Goal: Complete application form: Complete application form

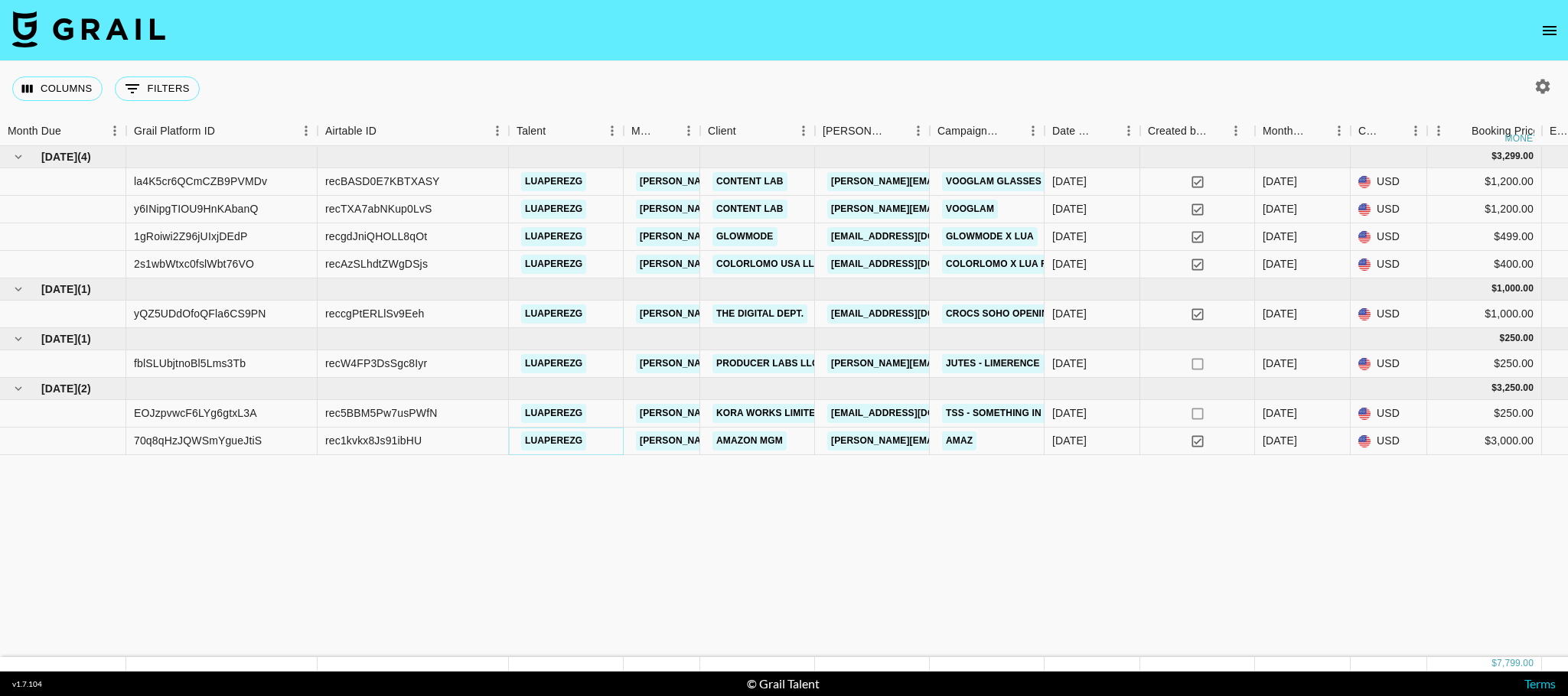
click at [561, 445] on link "luaperezg" at bounding box center [554, 441] width 65 height 19
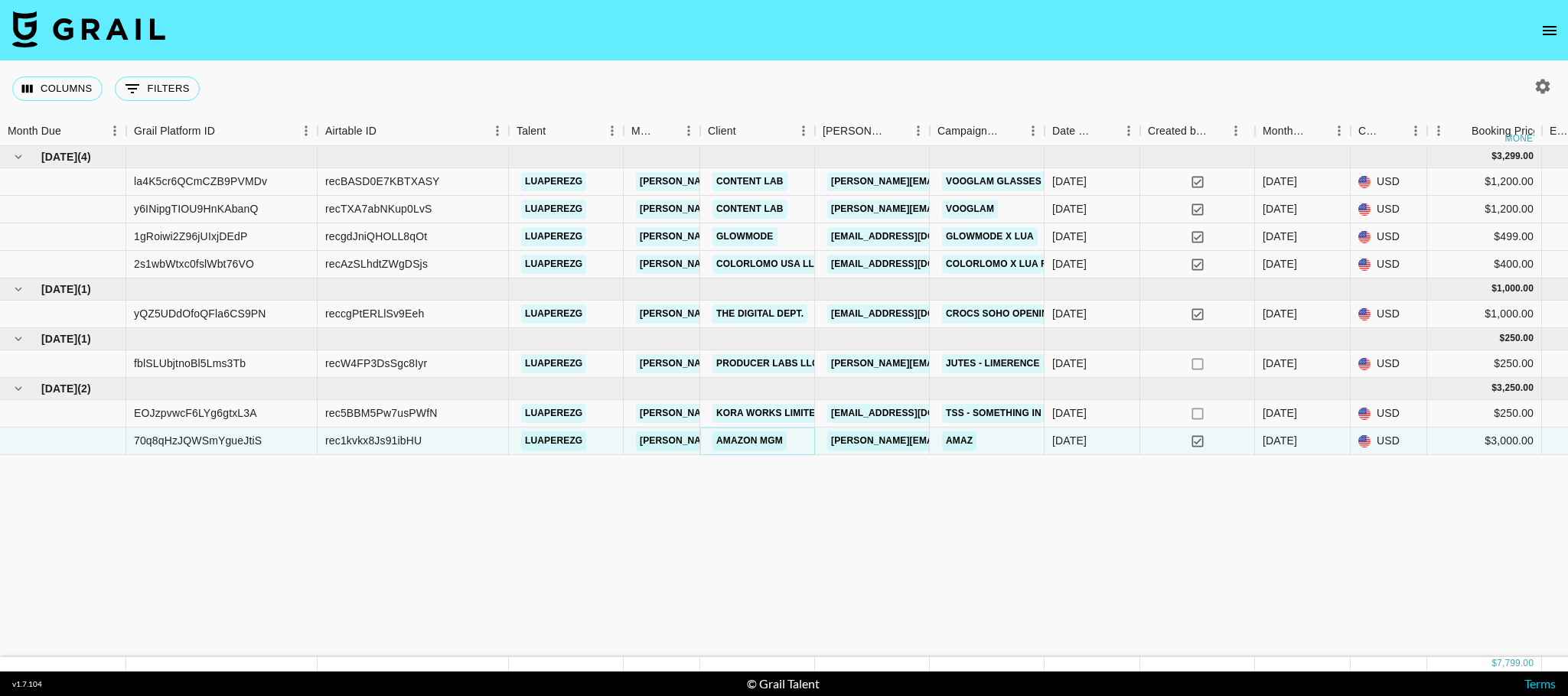
click at [732, 436] on link "Amazon MGM" at bounding box center [749, 441] width 74 height 19
click at [802, 448] on div "Amazon MGM" at bounding box center [758, 442] width 115 height 27
click at [797, 439] on div "Amazon MGM" at bounding box center [758, 442] width 115 height 27
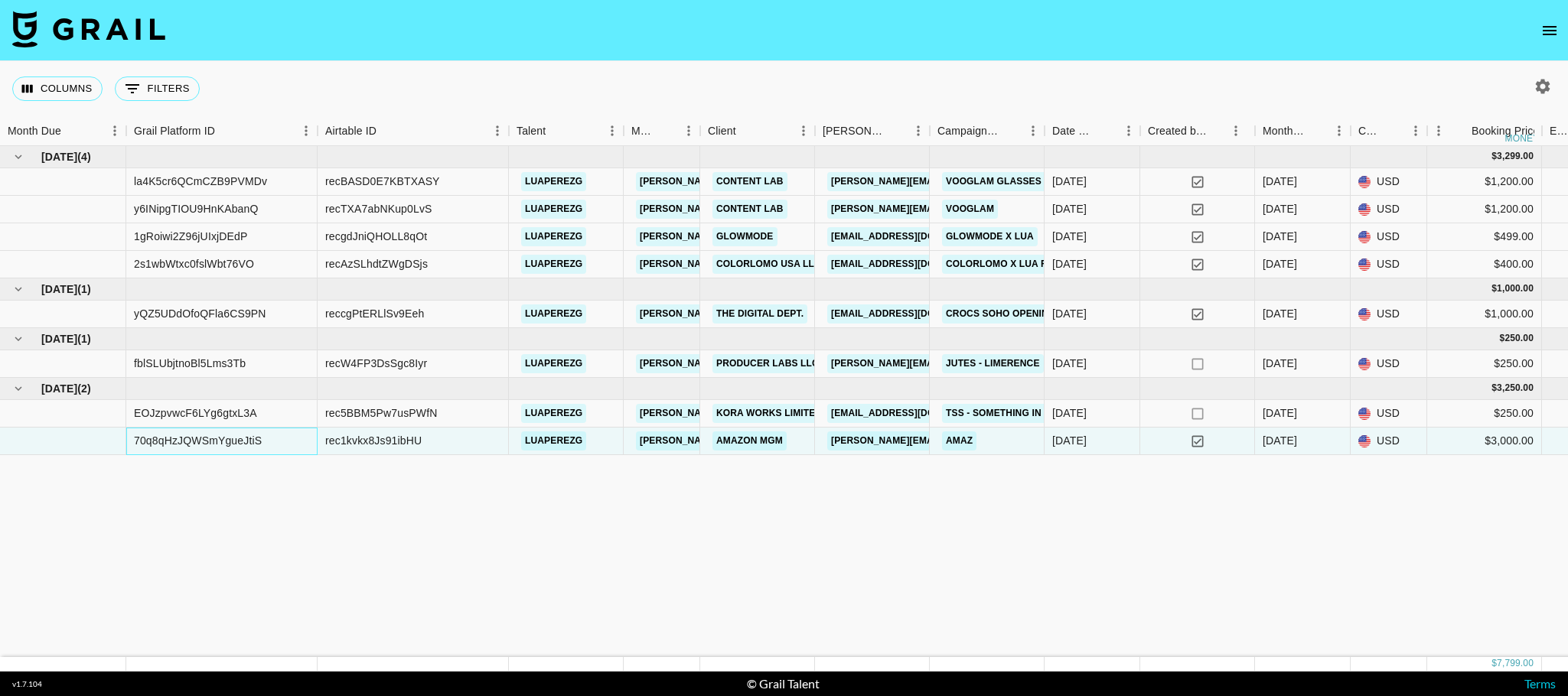
click at [191, 439] on div "70q8qHzJQWSmYgueJtiS" at bounding box center [198, 441] width 128 height 15
click at [397, 447] on div "rec1kvkx8Js91ibHU" at bounding box center [373, 441] width 97 height 15
click at [549, 443] on link "luaperezg" at bounding box center [554, 441] width 65 height 19
click at [726, 441] on link "Amazon MGM" at bounding box center [749, 441] width 74 height 19
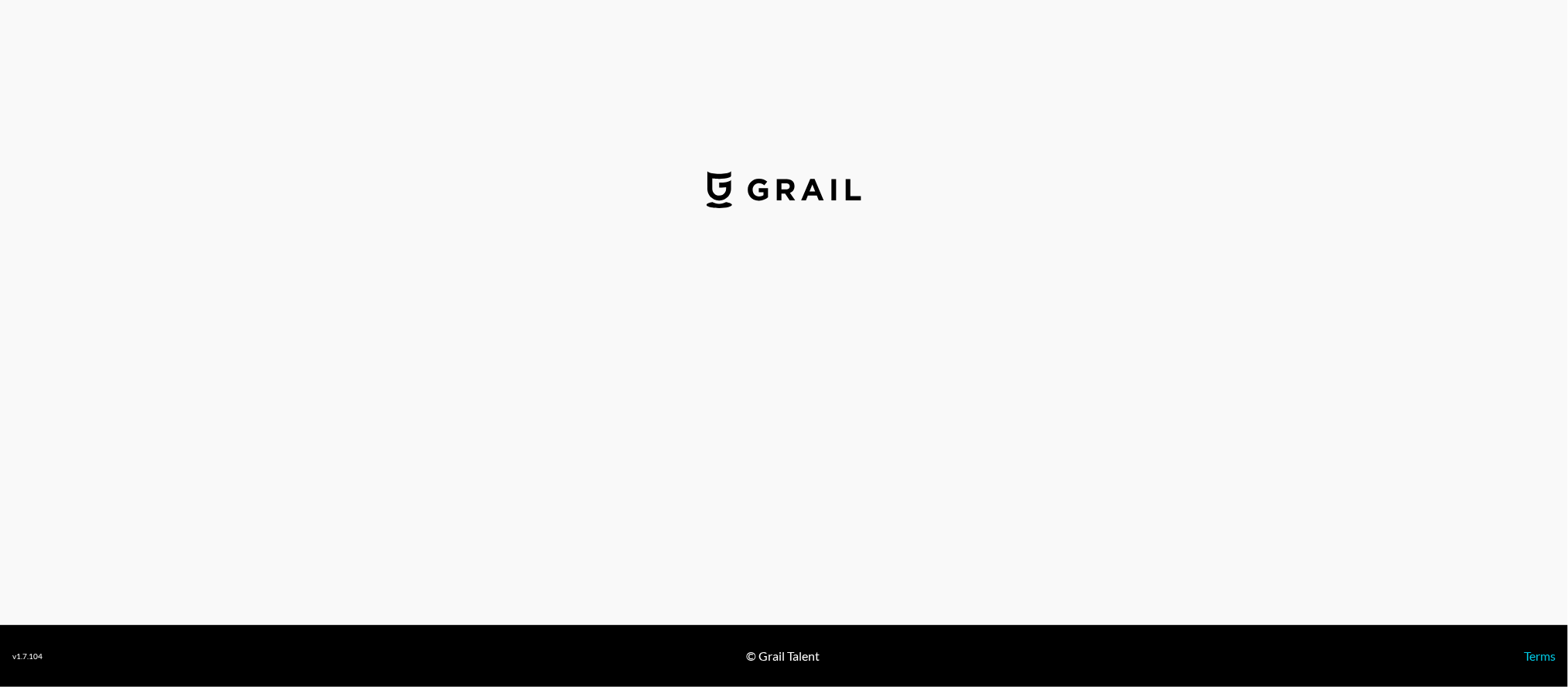
select select "USD"
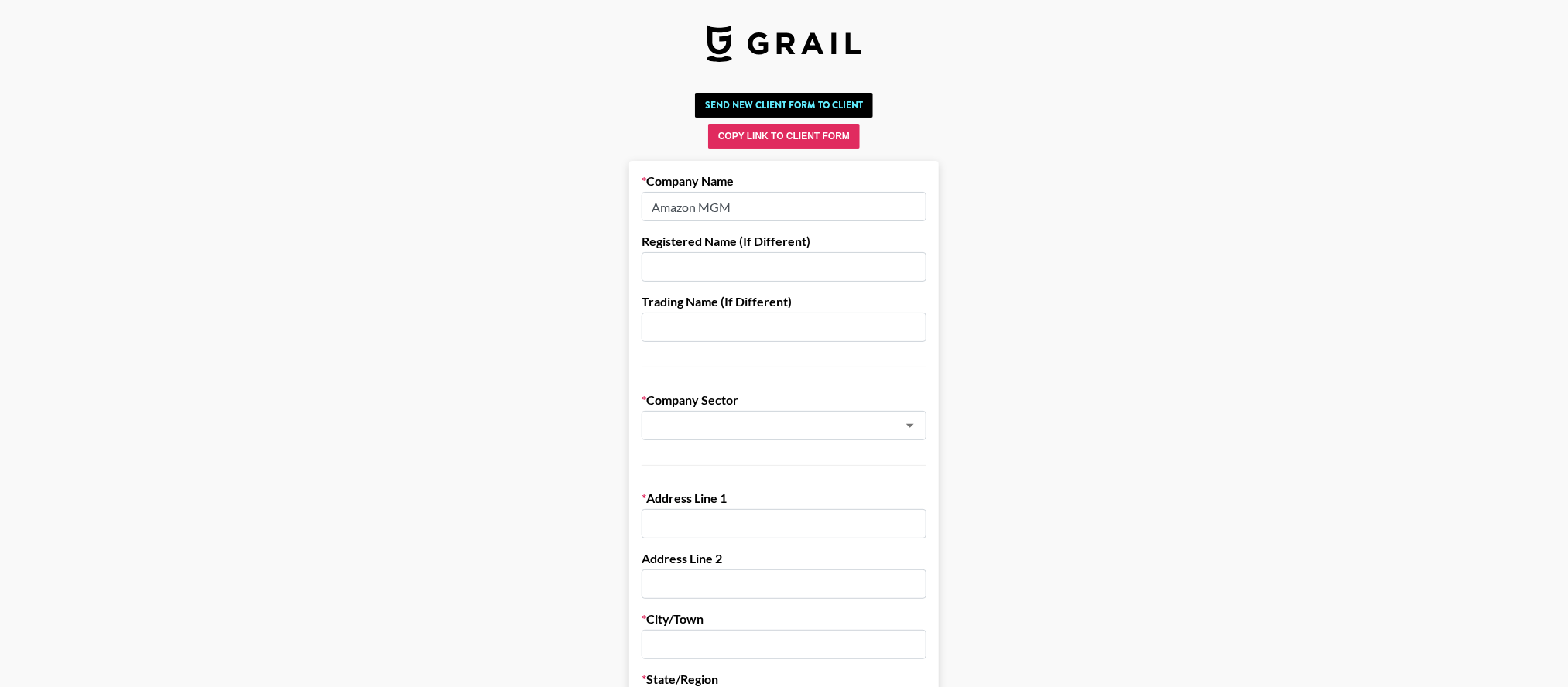
drag, startPoint x: 778, startPoint y: 200, endPoint x: 637, endPoint y: 189, distance: 141.4
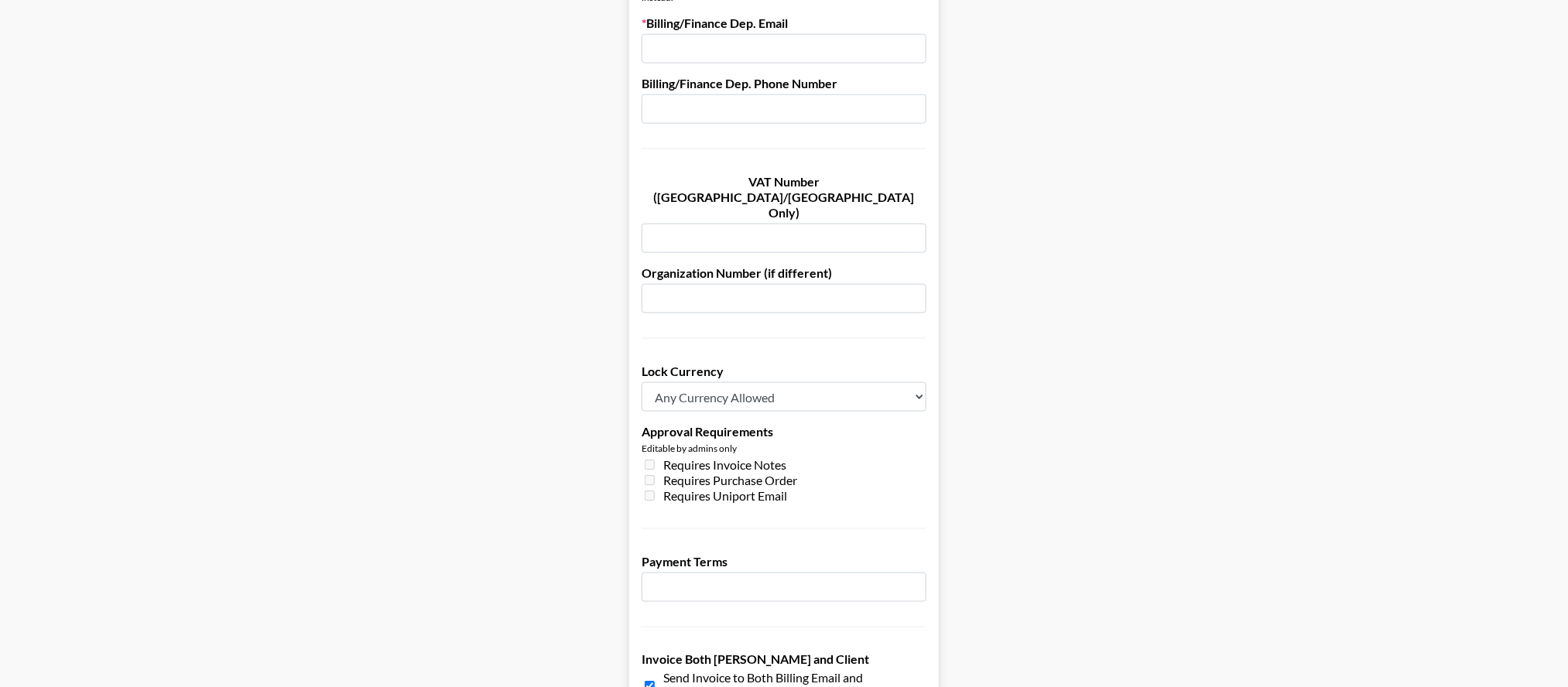
scroll to position [1045, 0]
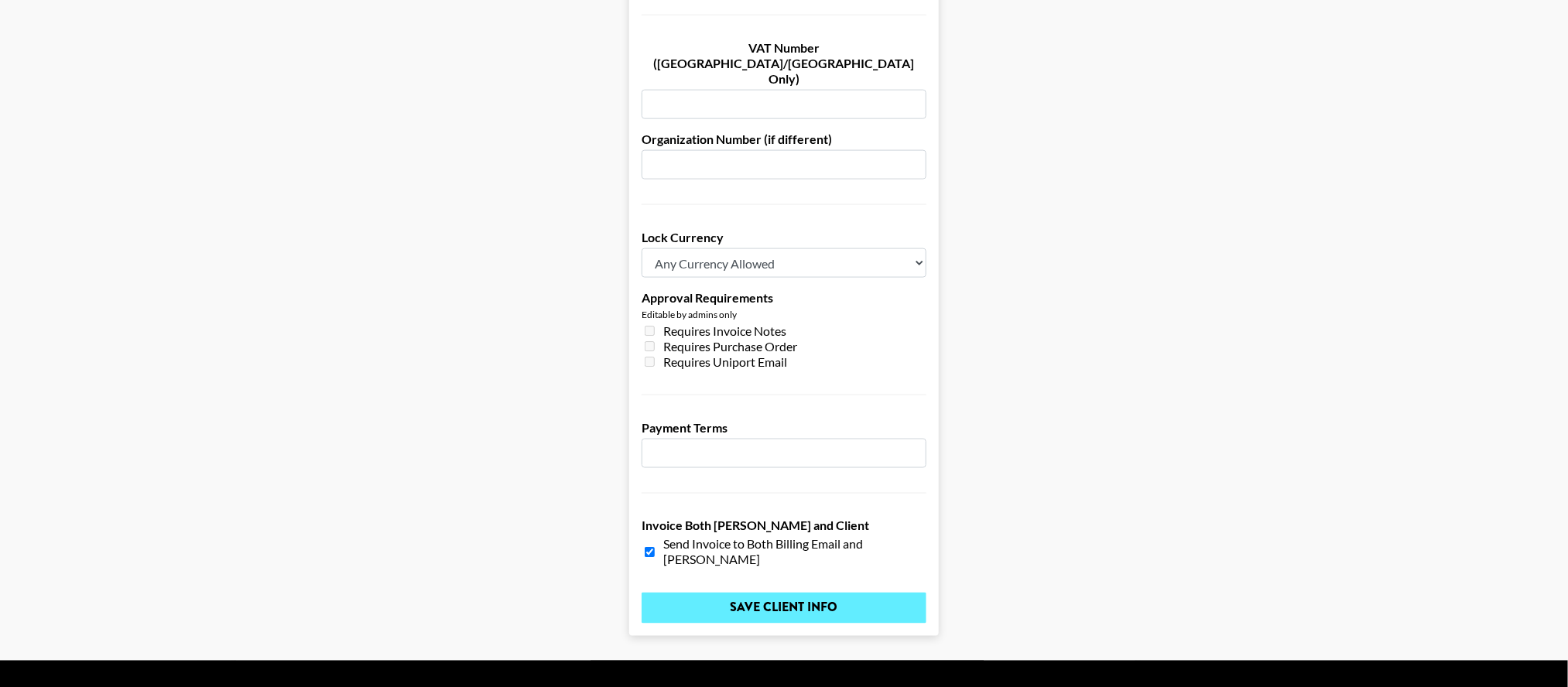
type input "Interdependence"
click at [815, 593] on input "Save Client Info" at bounding box center [784, 608] width 285 height 31
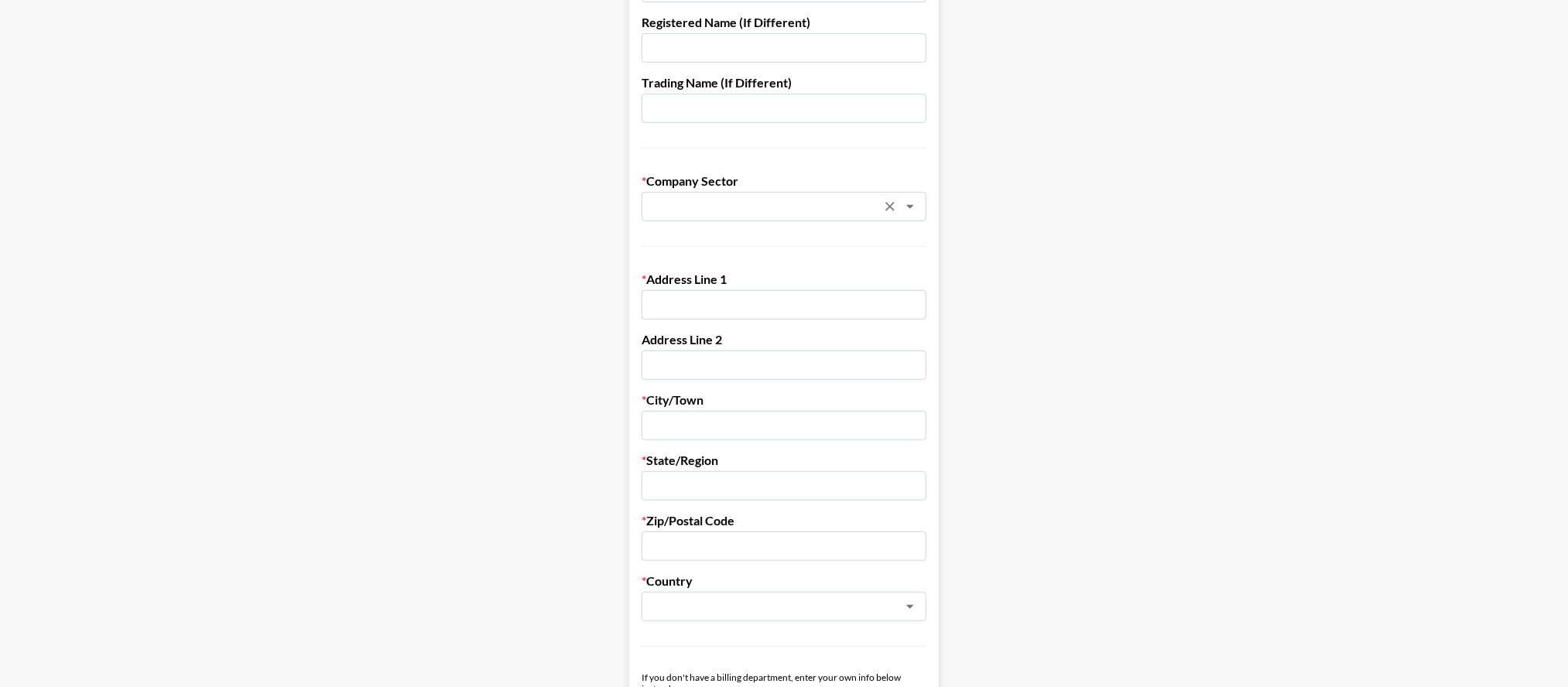
scroll to position [184, 0]
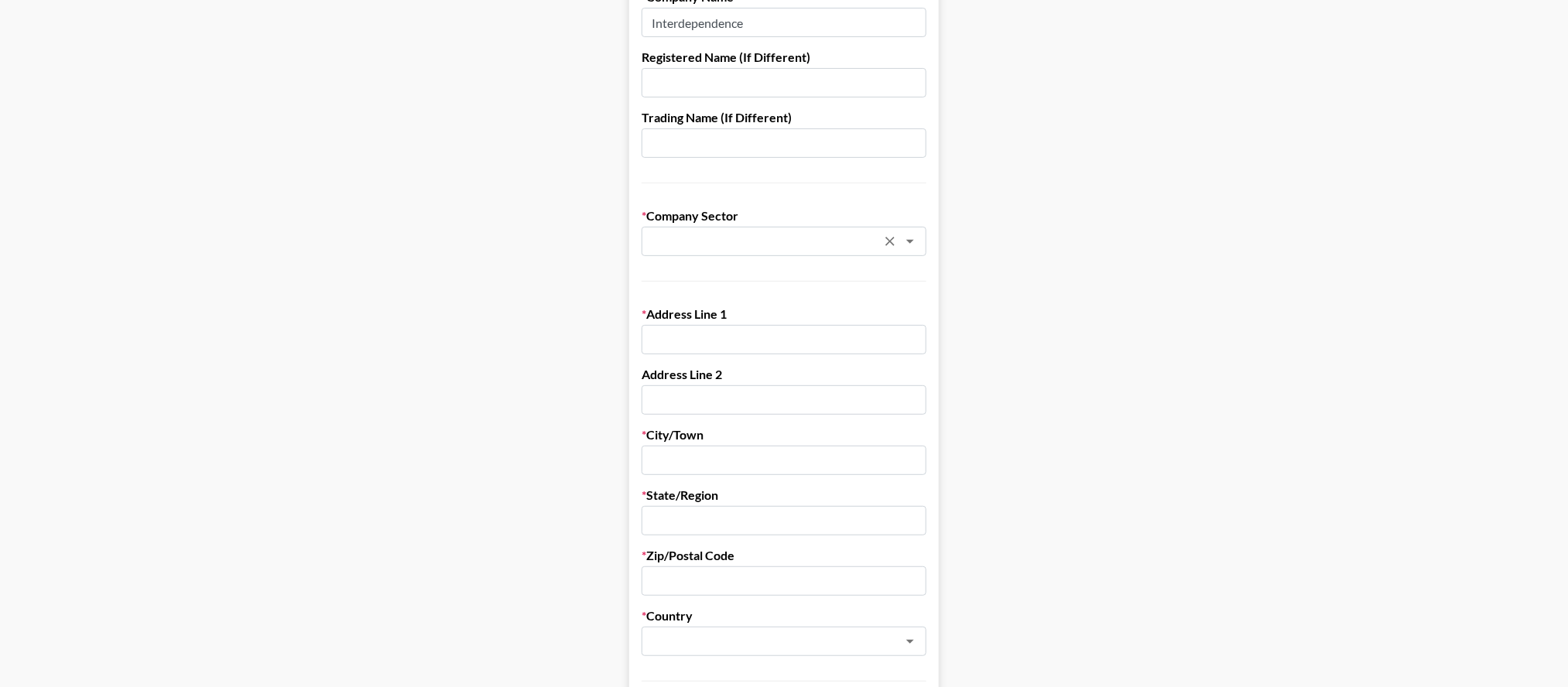
click at [1096, 356] on main "Send New Client Form to Client Copy Link to Client Form Company Name Interdepen…" at bounding box center [784, 699] width 1543 height 1594
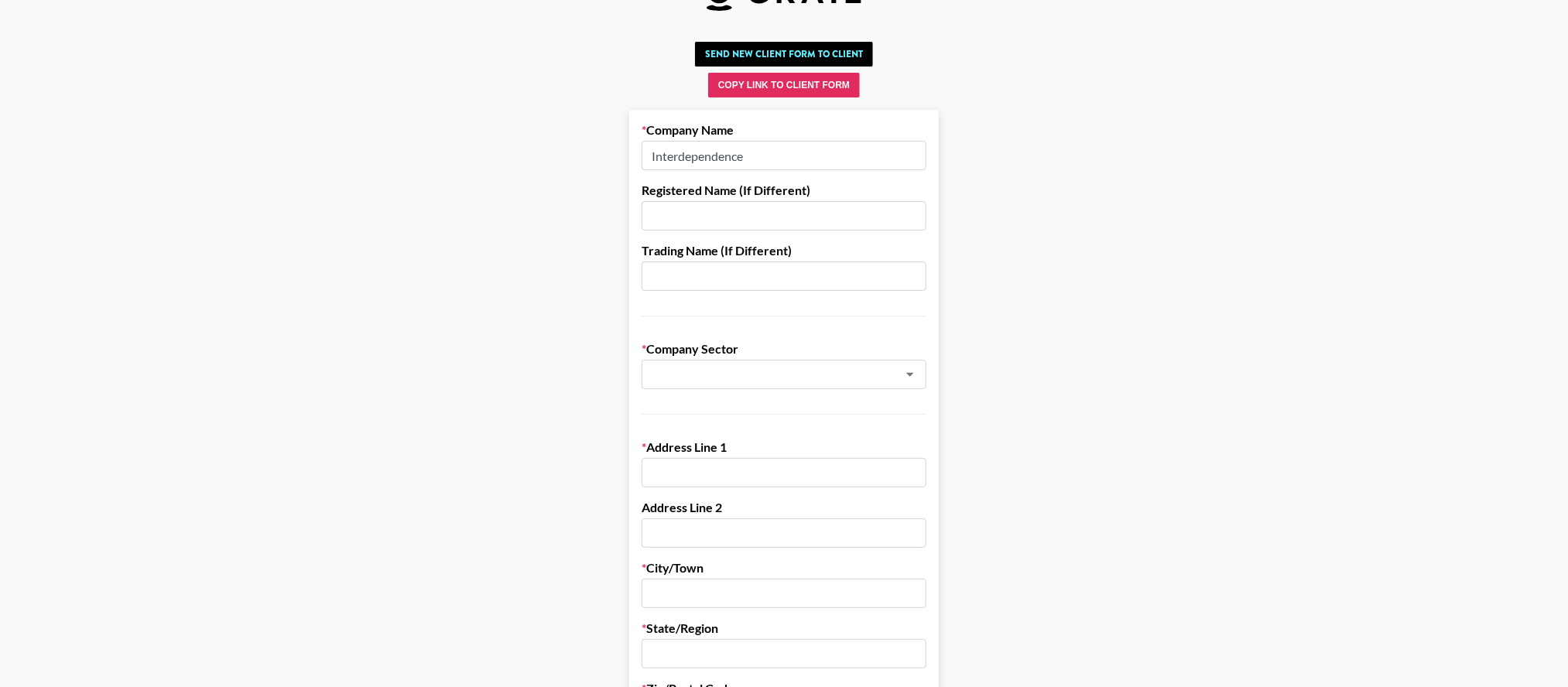
scroll to position [0, 0]
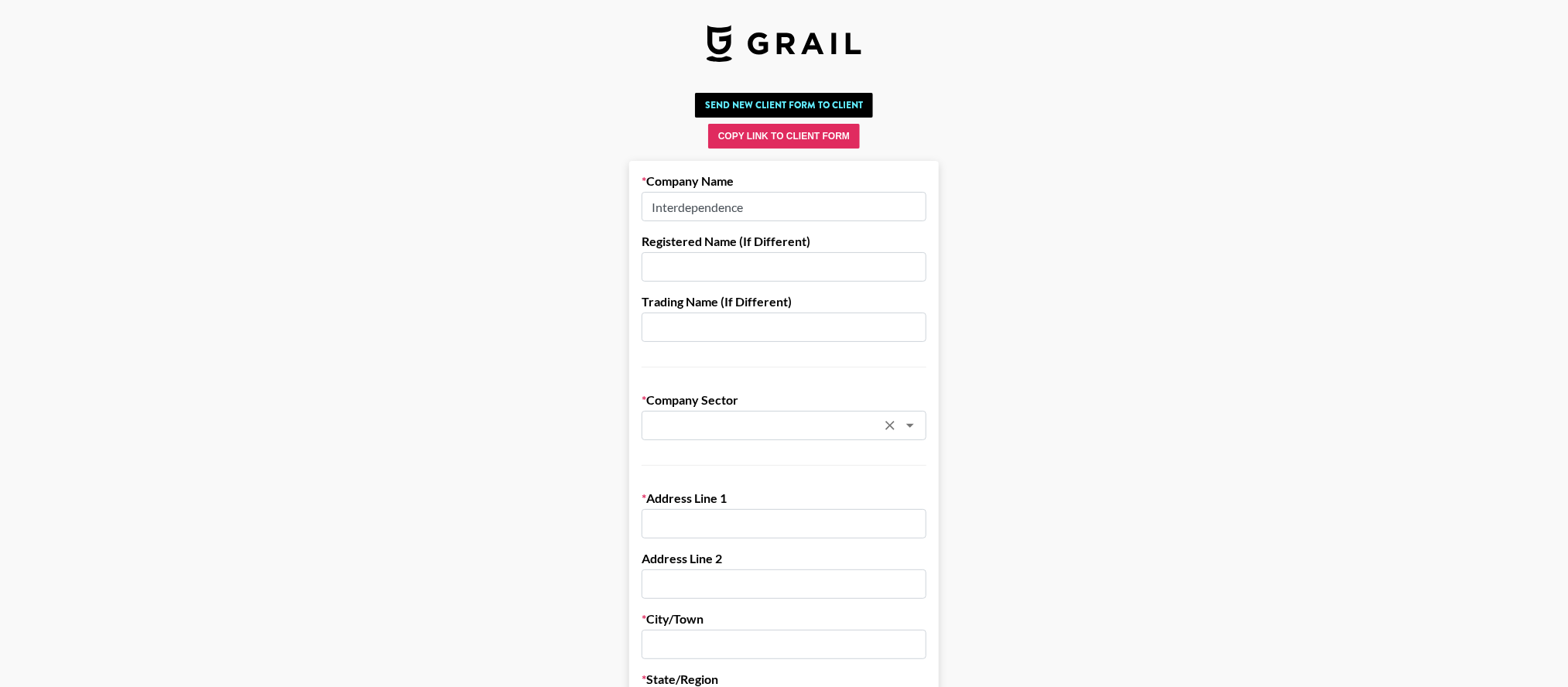
click at [740, 427] on input "text" at bounding box center [763, 426] width 225 height 18
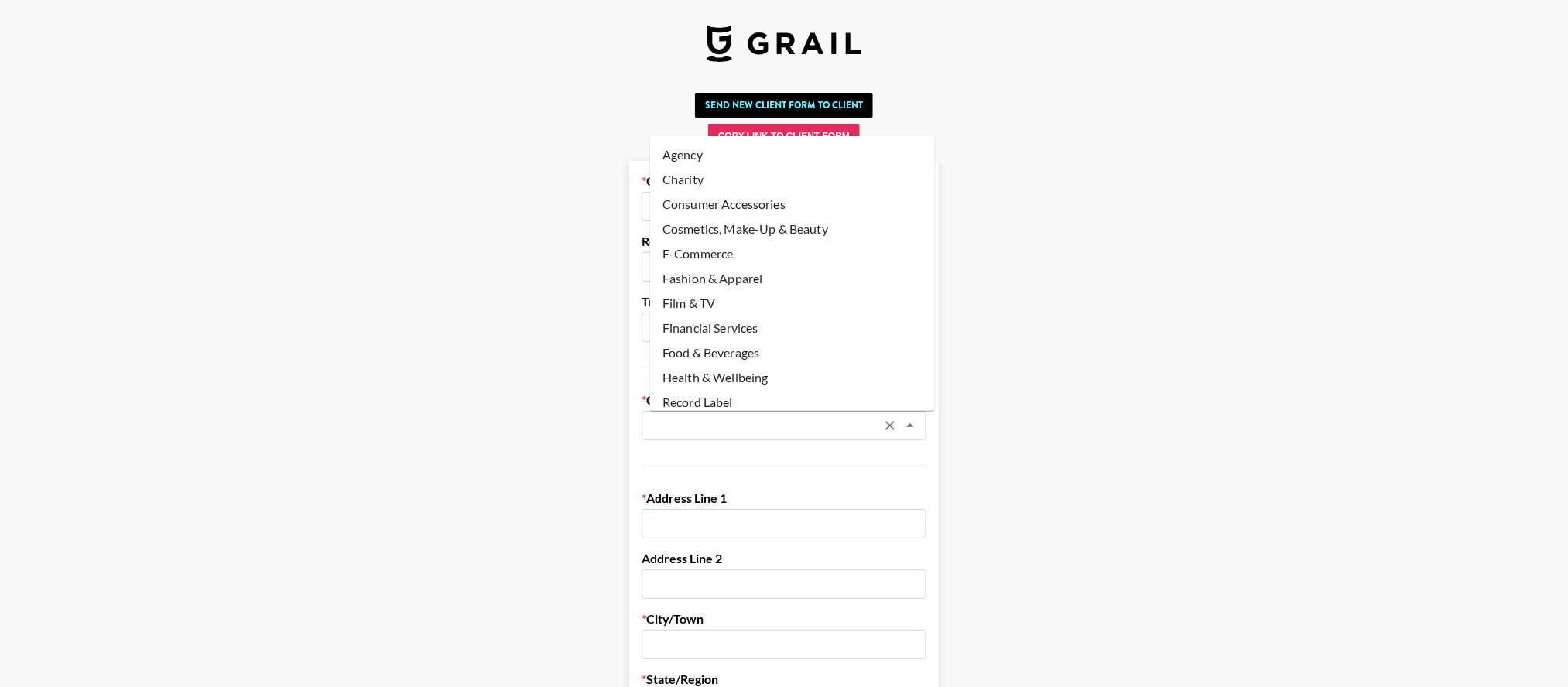
click at [762, 149] on li "Agency" at bounding box center [792, 155] width 285 height 25
type input "Agency"
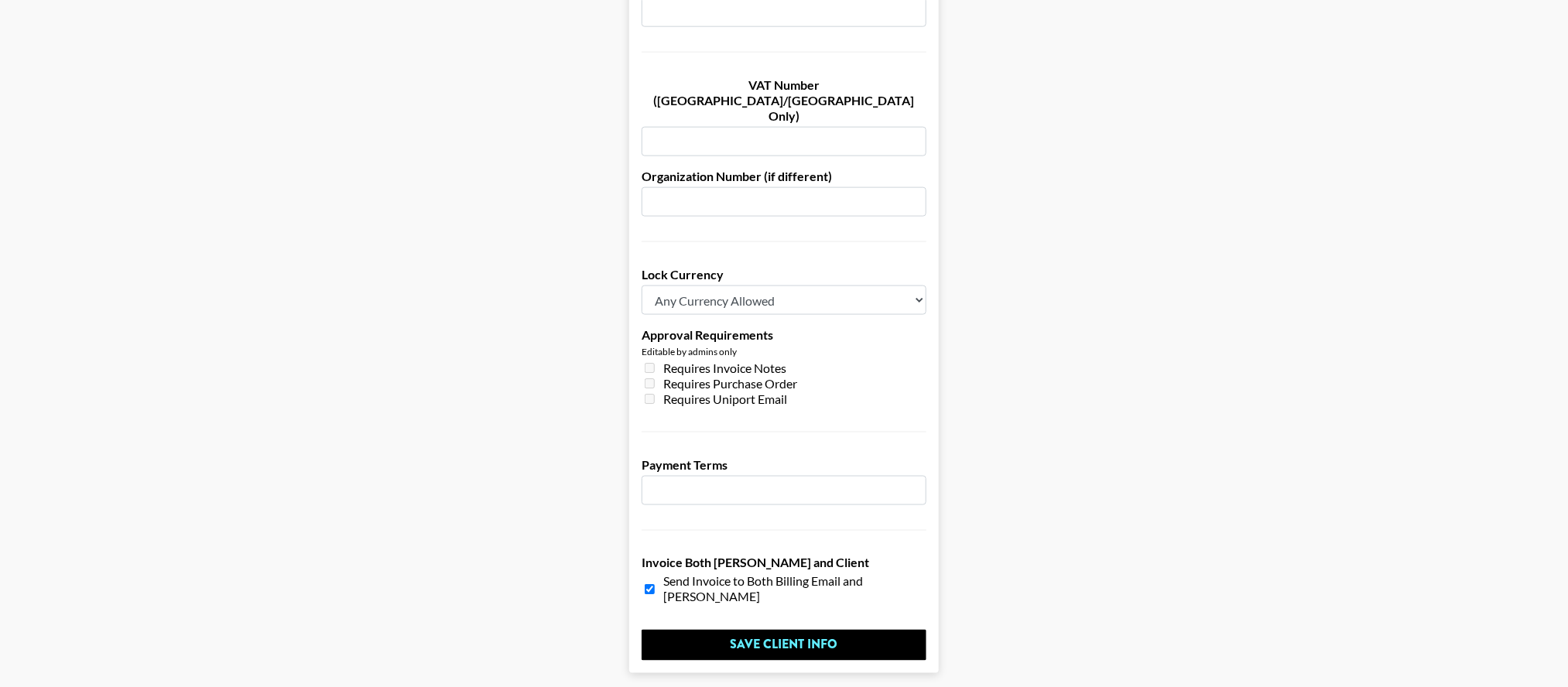
scroll to position [1052, 0]
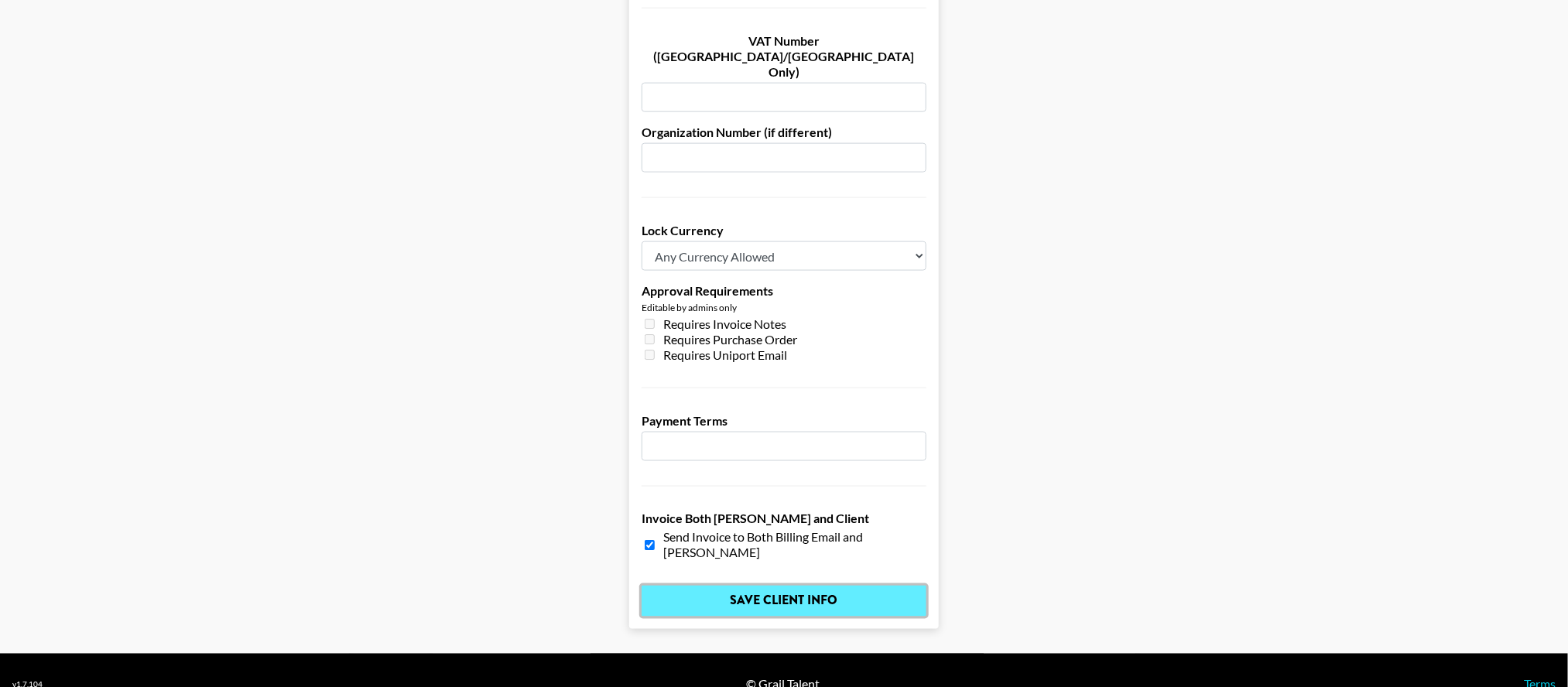
click at [818, 586] on input "Save Client Info" at bounding box center [784, 601] width 285 height 31
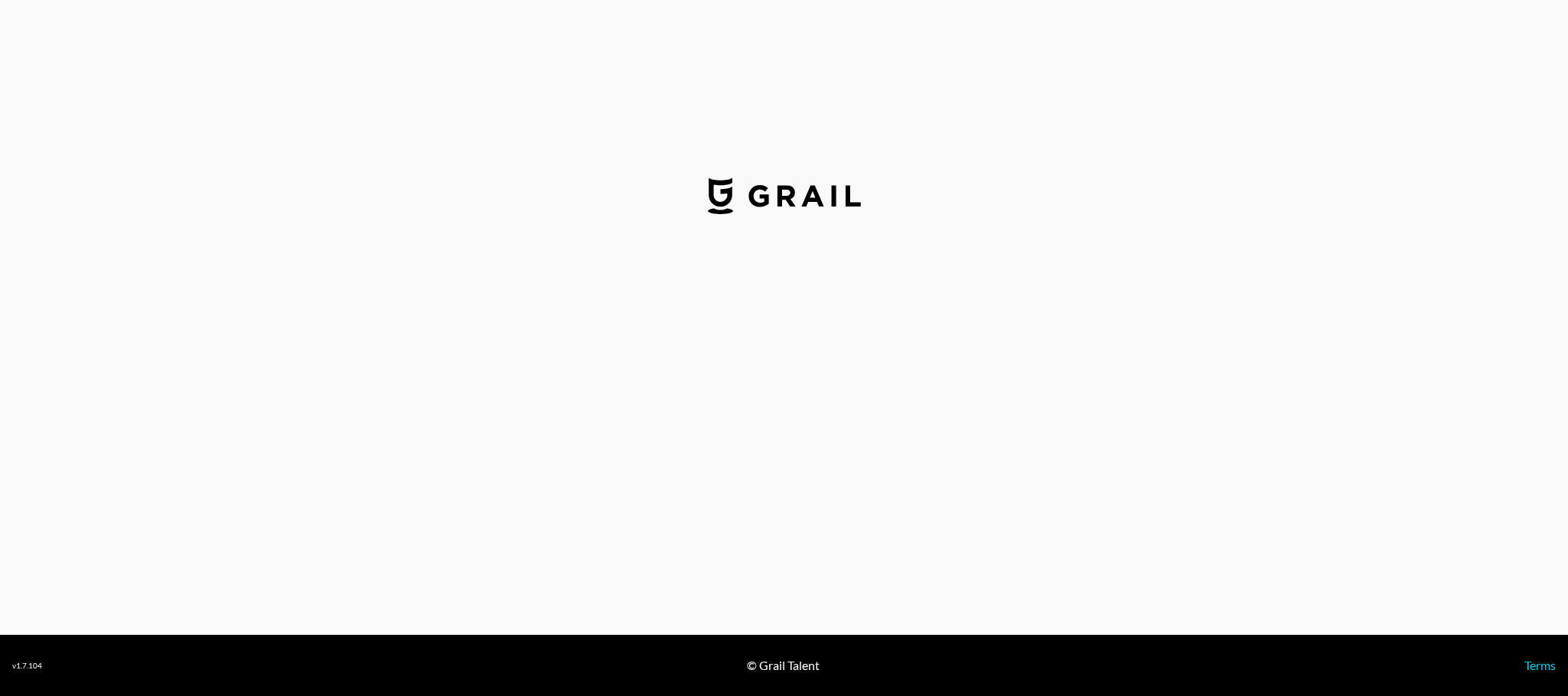
select select "USD"
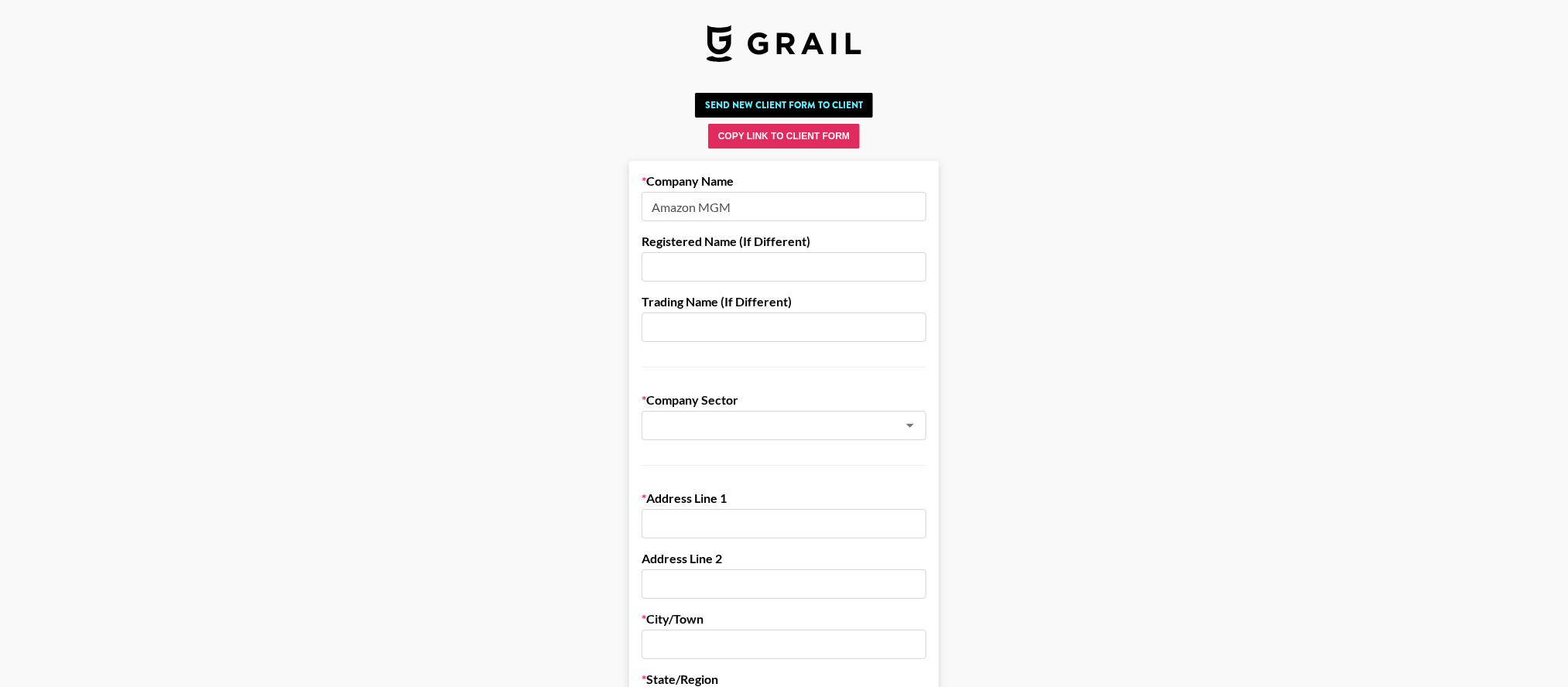
click at [764, 212] on input "Amazon MGM" at bounding box center [784, 207] width 285 height 29
drag, startPoint x: 764, startPoint y: 212, endPoint x: 608, endPoint y: 219, distance: 156.2
type input "Interdependence"
click at [827, 279] on input "text" at bounding box center [784, 267] width 285 height 29
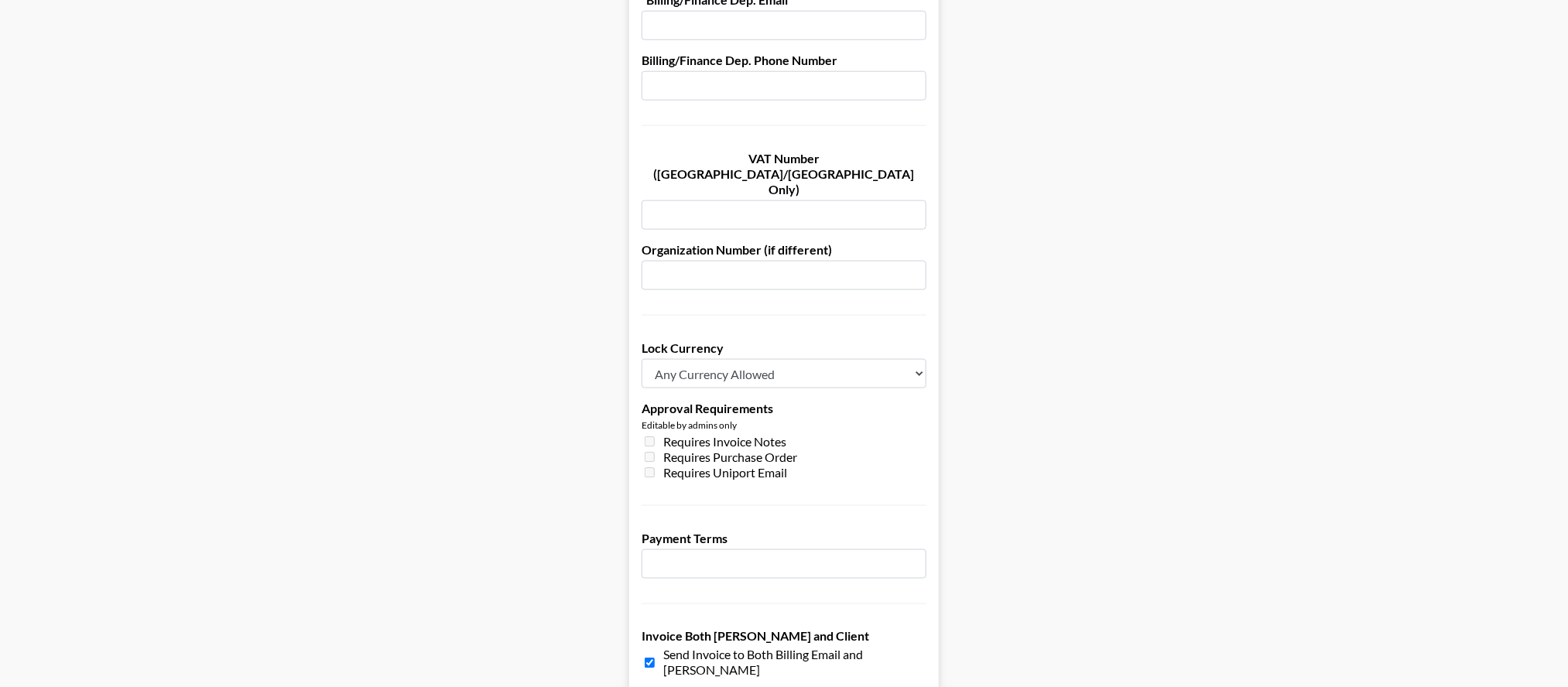
scroll to position [1045, 0]
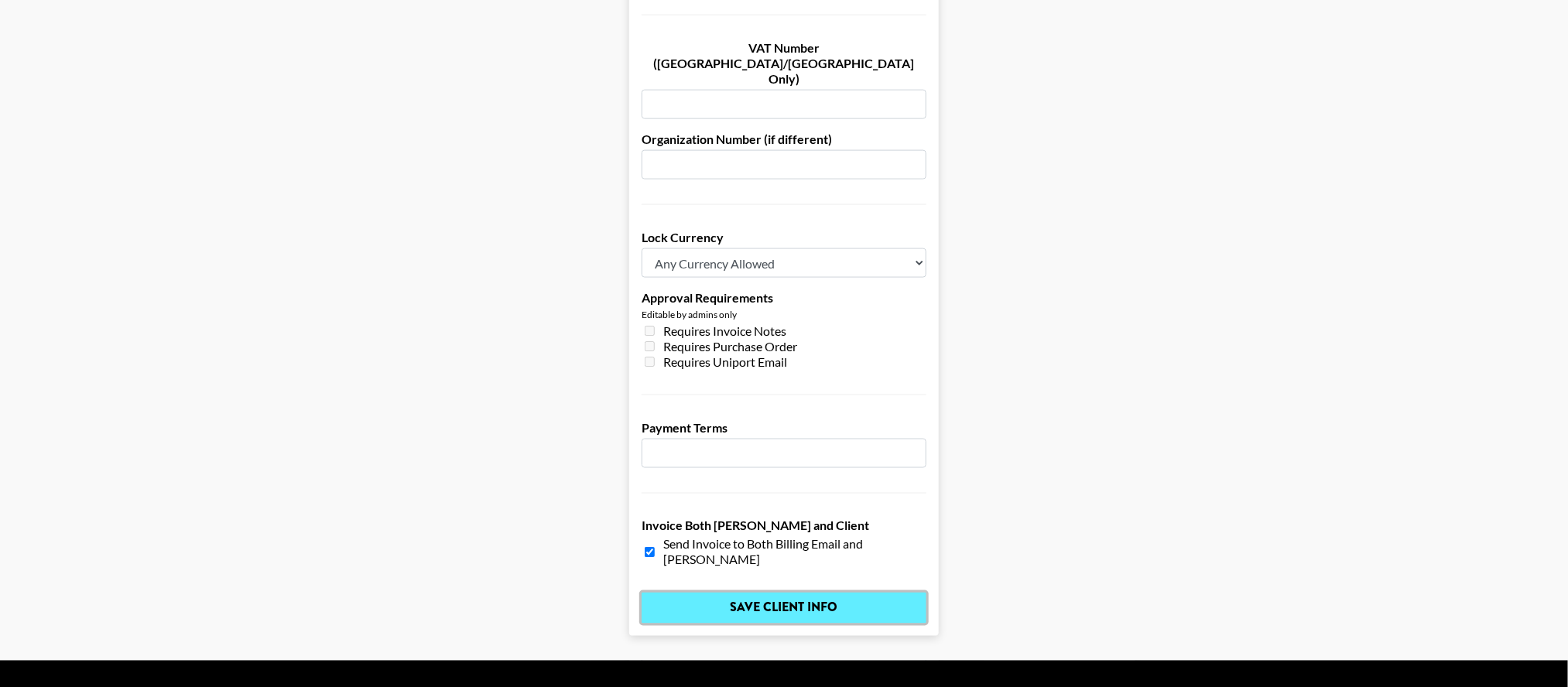
click at [776, 593] on input "Save Client Info" at bounding box center [784, 608] width 285 height 31
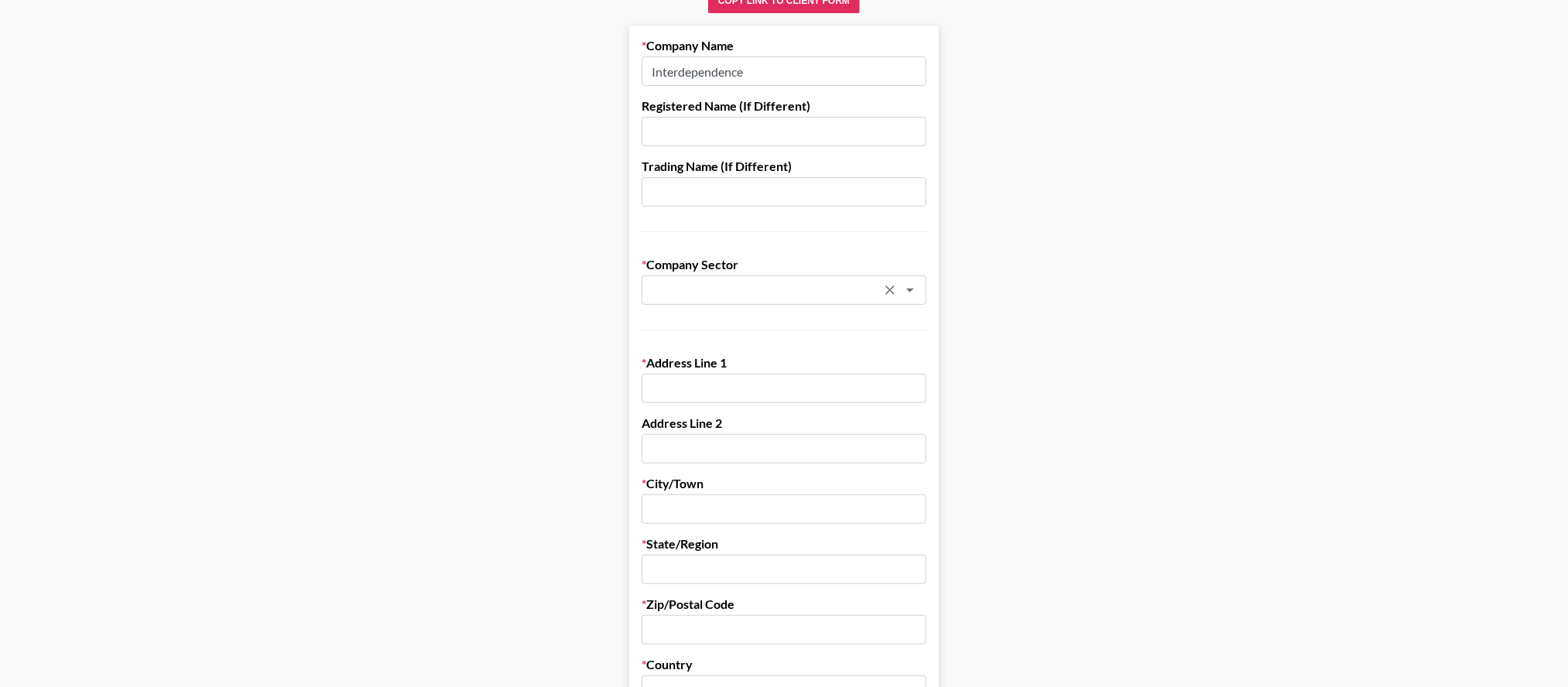
scroll to position [68, 0]
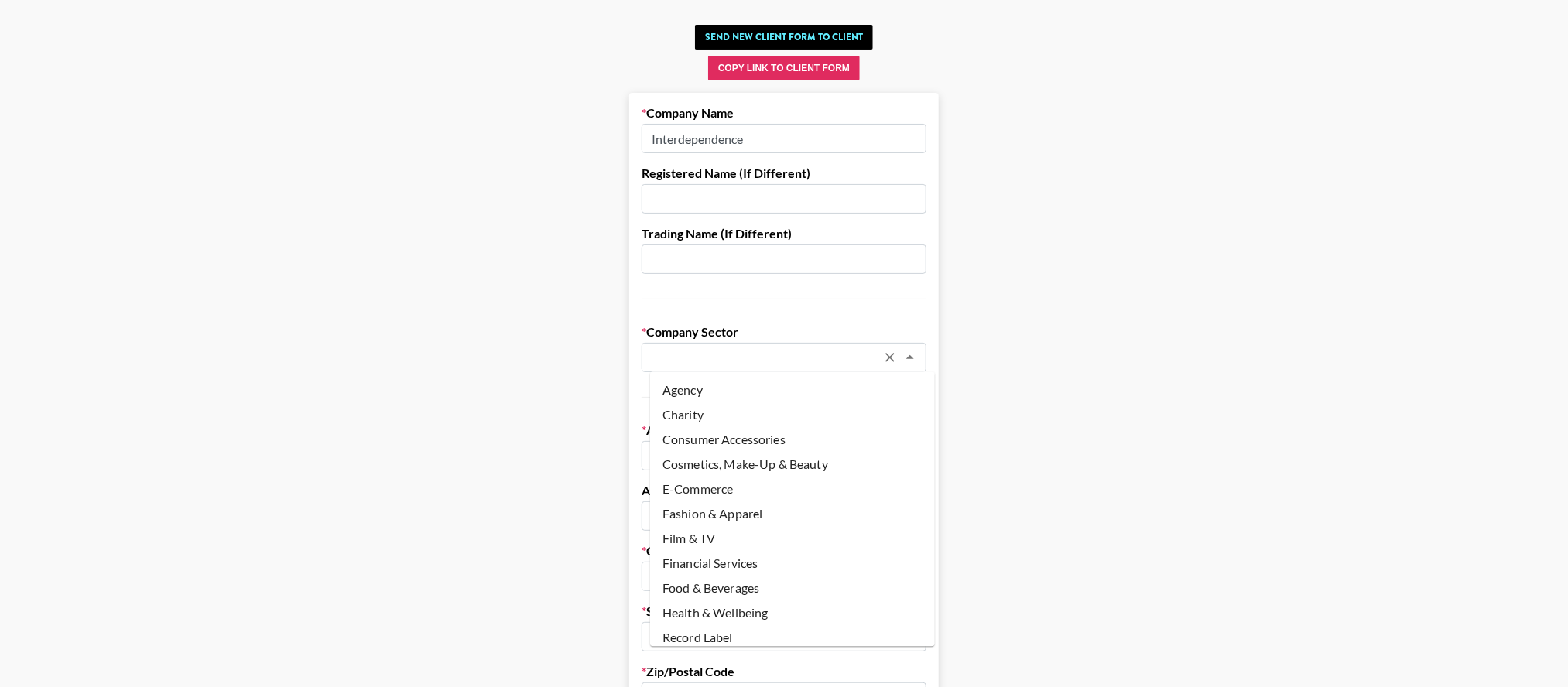
click at [713, 358] on input "text" at bounding box center [763, 358] width 225 height 18
click at [676, 391] on li "Agency" at bounding box center [792, 391] width 285 height 25
type input "Agency"
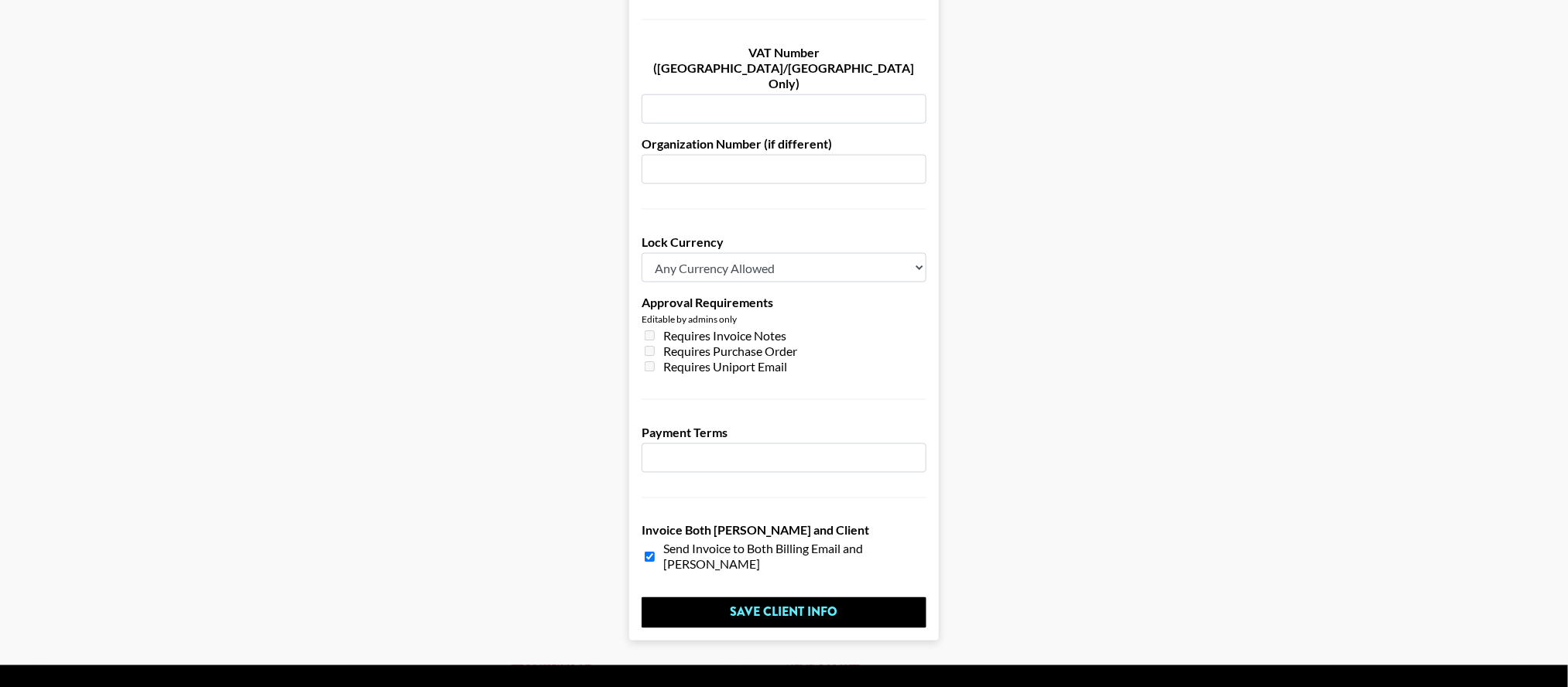
scroll to position [1052, 0]
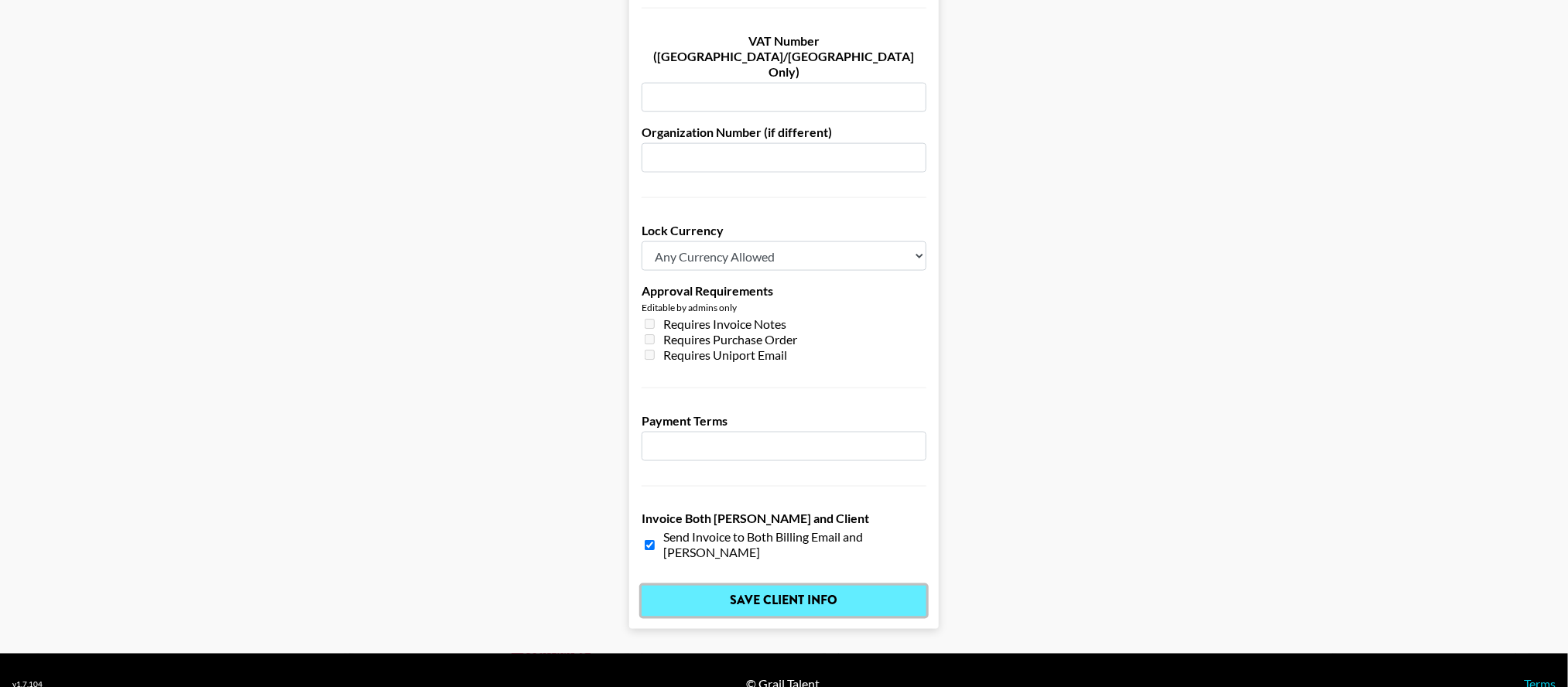
click at [832, 586] on input "Save Client Info" at bounding box center [784, 601] width 285 height 31
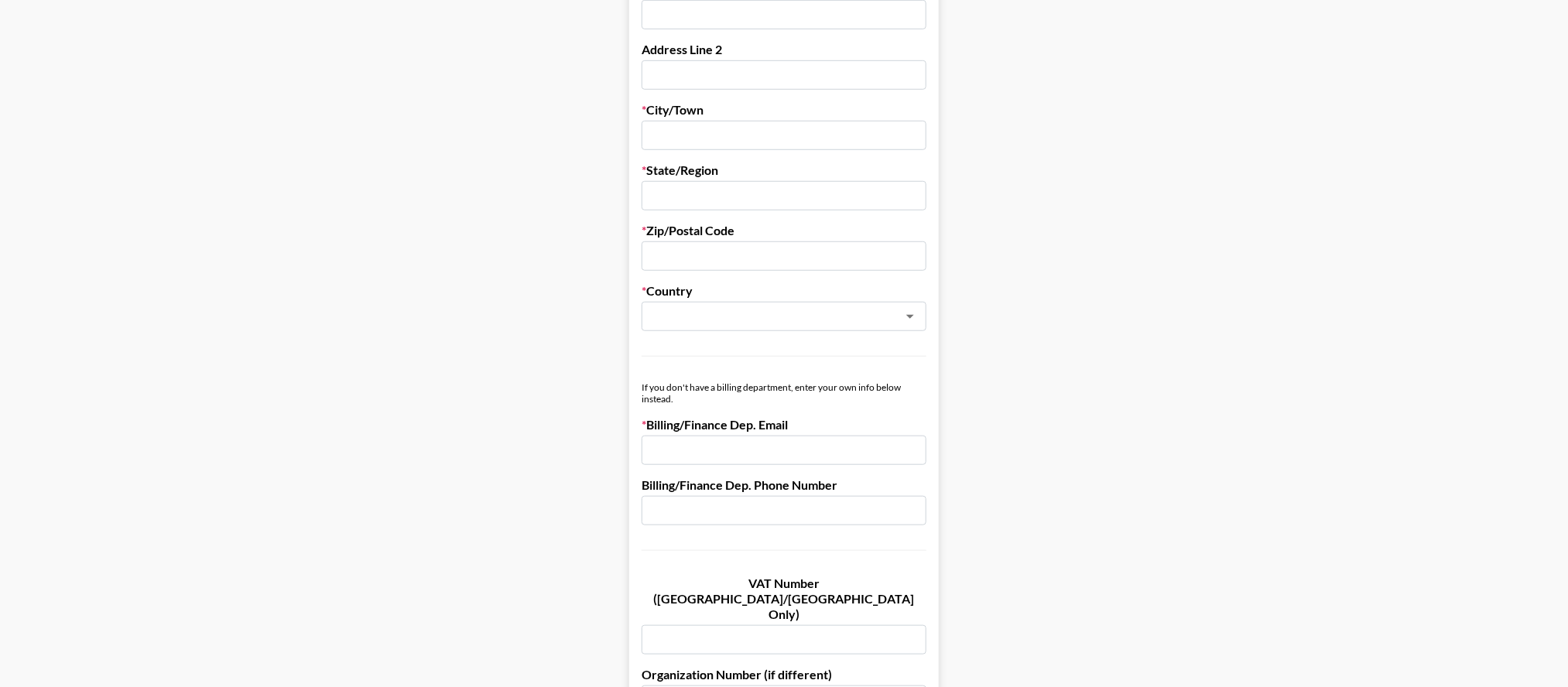
click at [1260, 226] on main "Send New Client Form to Client Copy Link to Client Form Company Name Interdepen…" at bounding box center [784, 374] width 1543 height 1594
